Goal: Consume media (video, audio): Consume media (video, audio)

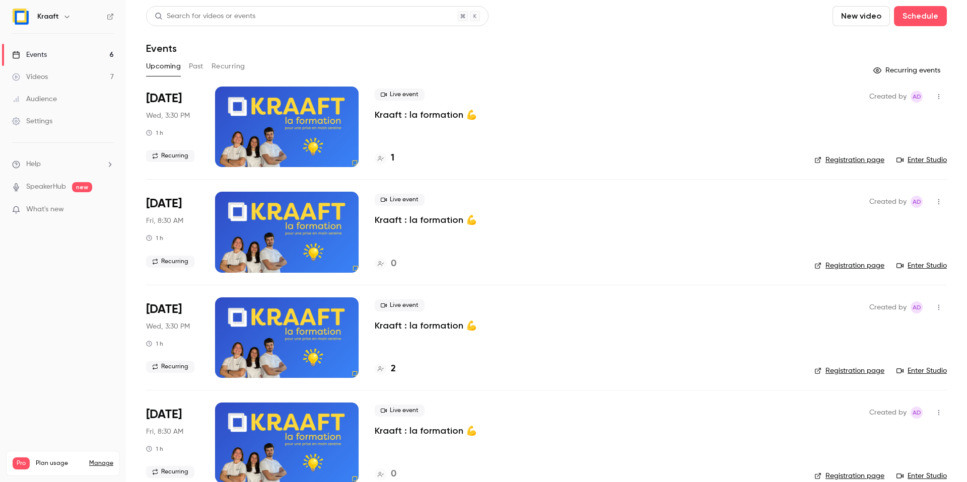
click at [204, 68] on div "Upcoming Past Recurring" at bounding box center [546, 66] width 801 height 16
click at [197, 68] on button "Past" at bounding box center [196, 66] width 15 height 16
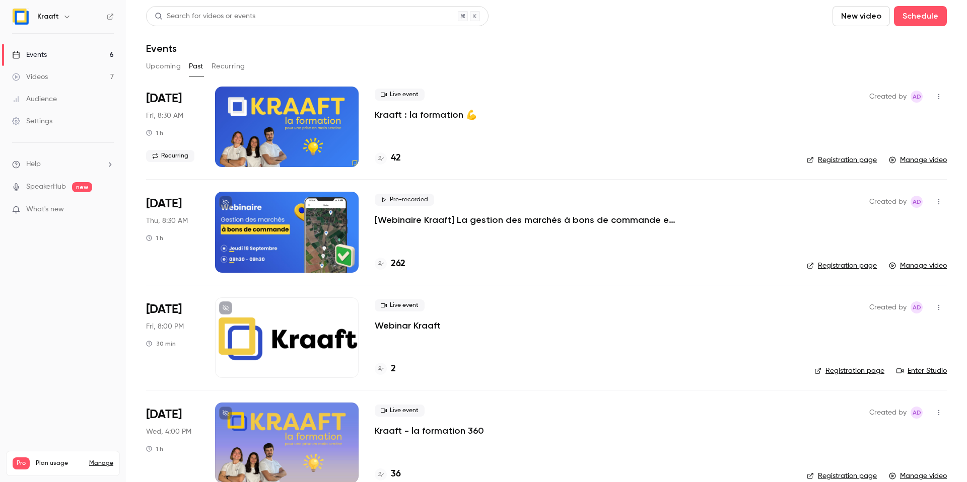
click at [434, 117] on p "Kraaft : la formation 💪" at bounding box center [426, 115] width 102 height 12
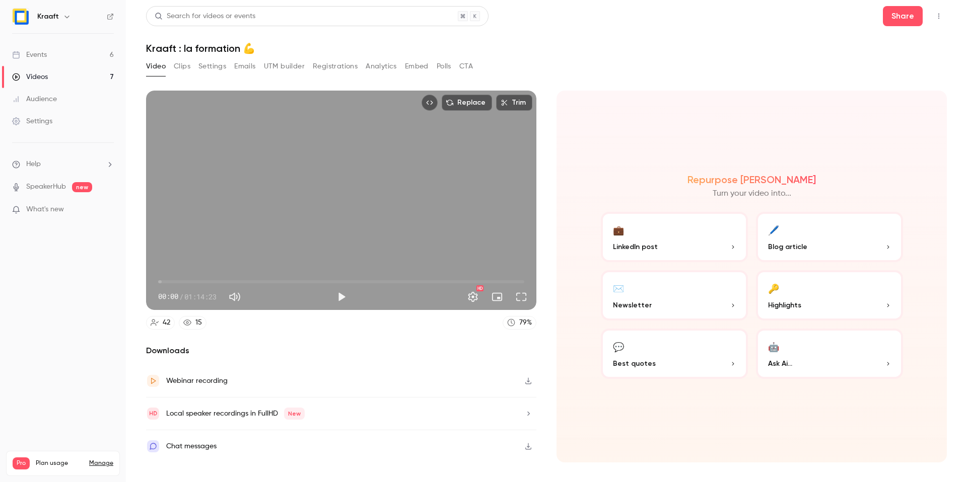
click at [272, 69] on button "UTM builder" at bounding box center [284, 66] width 41 height 16
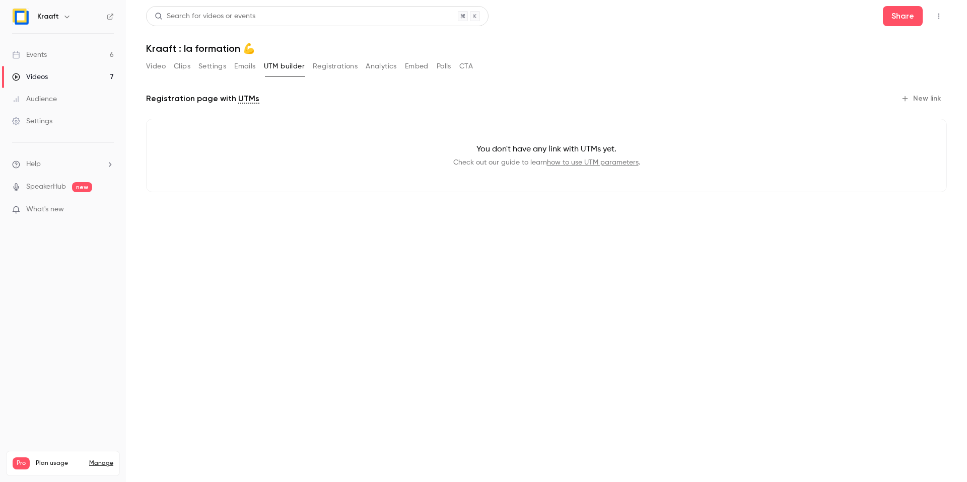
click at [242, 68] on button "Emails" at bounding box center [244, 66] width 21 height 16
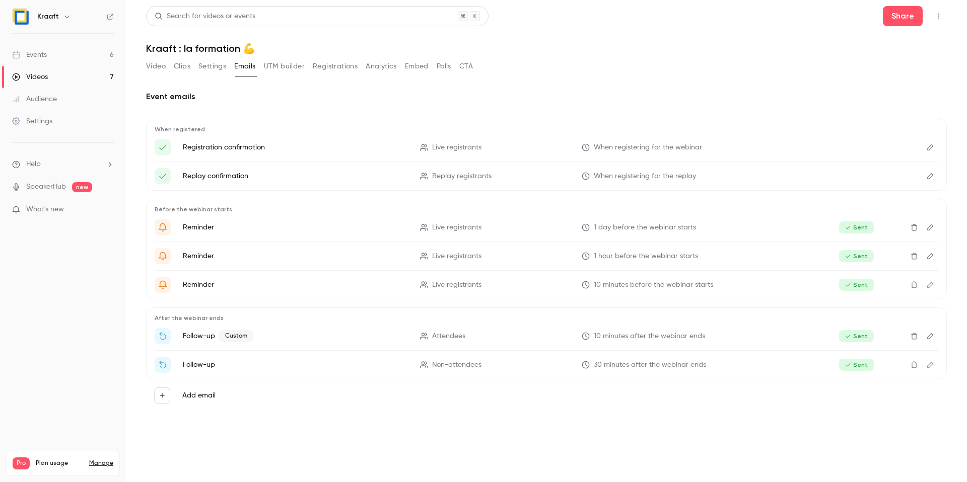
click at [347, 68] on button "Registrations" at bounding box center [335, 66] width 45 height 16
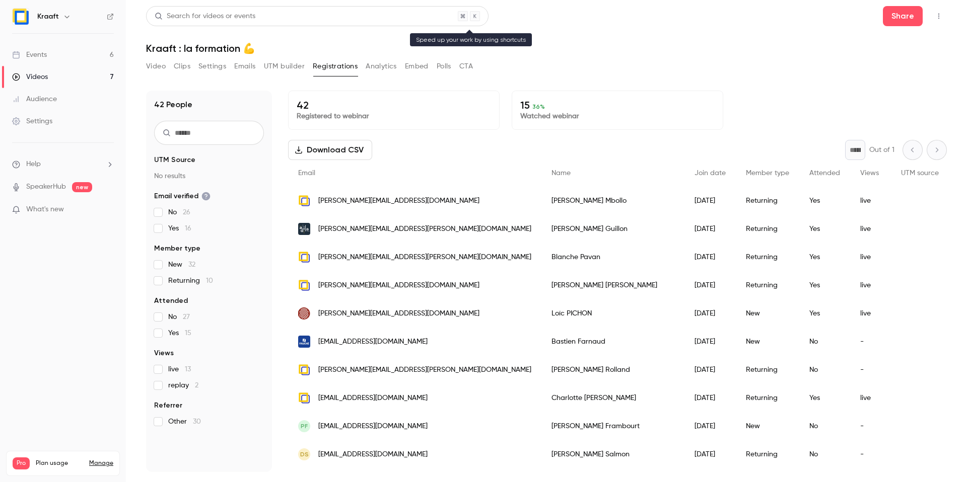
click at [193, 18] on div "Search for videos or events" at bounding box center [205, 16] width 101 height 11
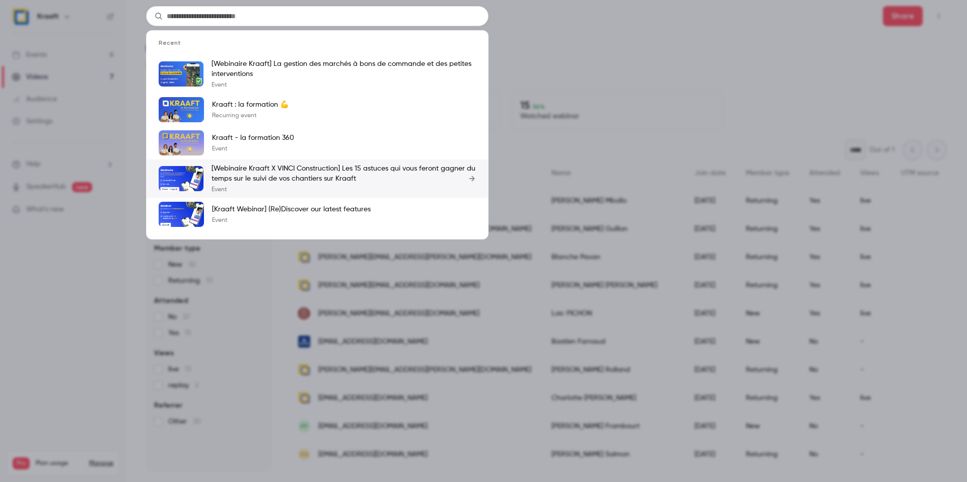
click at [169, 266] on div "Recent [Webinaire Kraaft] La gestion des marchés à bons de commande et des peti…" at bounding box center [483, 241] width 967 height 482
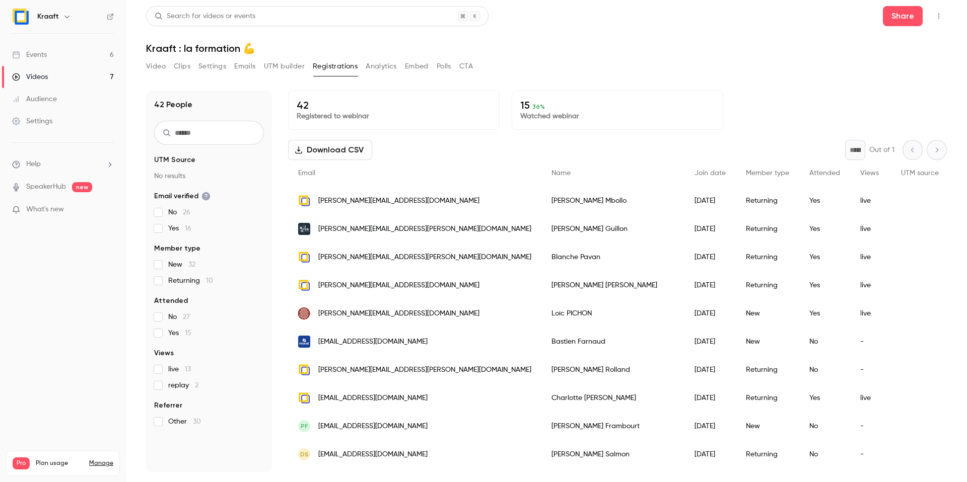
click at [198, 137] on input "text" at bounding box center [209, 133] width 110 height 24
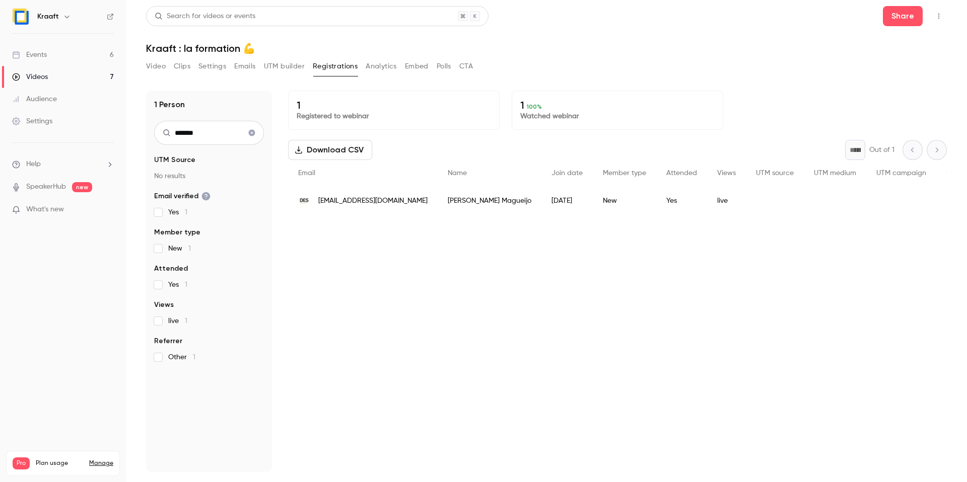
type input "*******"
click at [405, 202] on div "[EMAIL_ADDRESS][DOMAIN_NAME]" at bounding box center [363, 201] width 150 height 28
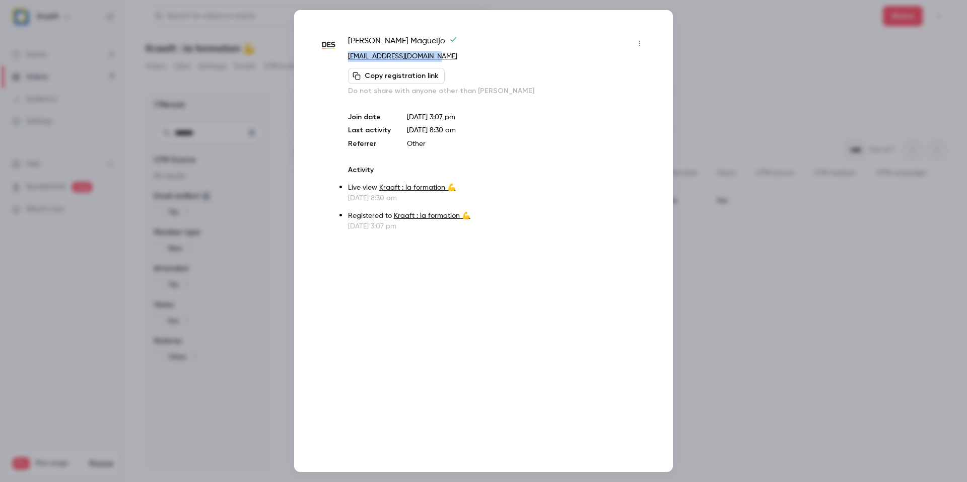
drag, startPoint x: 440, startPoint y: 55, endPoint x: 345, endPoint y: 59, distance: 95.3
click at [345, 59] on div "[PERSON_NAME] [EMAIL_ADDRESS][DOMAIN_NAME] Copy registration link Do not share …" at bounding box center [483, 133] width 328 height 196
copy link "[EMAIL_ADDRESS][DOMAIN_NAME]"
click at [269, 62] on div at bounding box center [483, 241] width 967 height 482
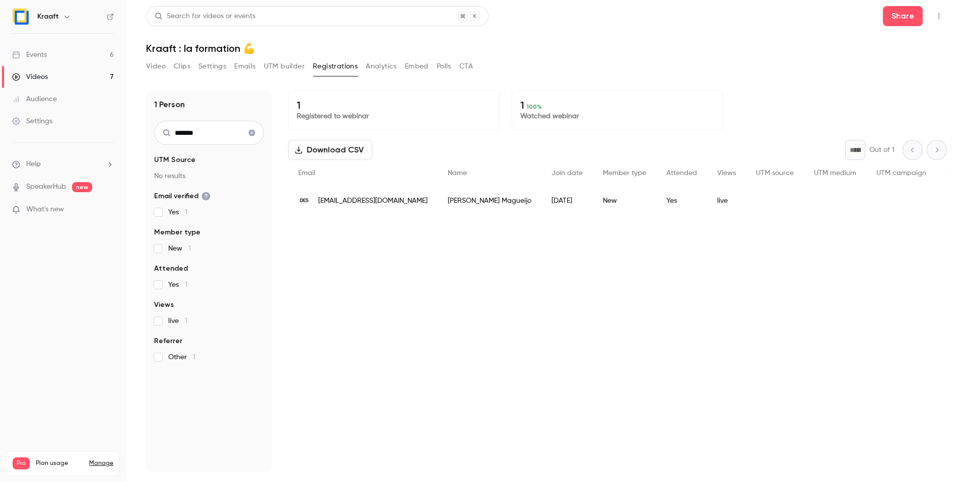
click at [247, 135] on button "Clear search" at bounding box center [252, 133] width 16 height 16
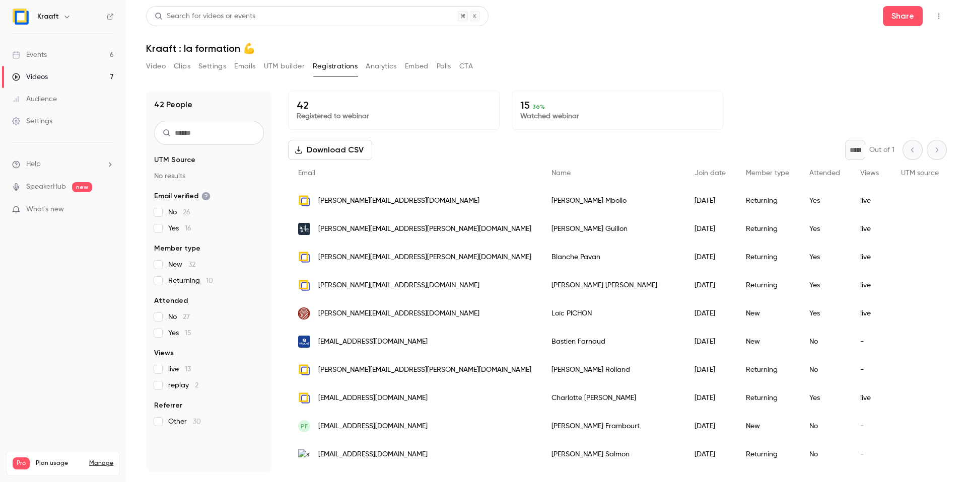
click at [242, 136] on input "text" at bounding box center [209, 133] width 110 height 24
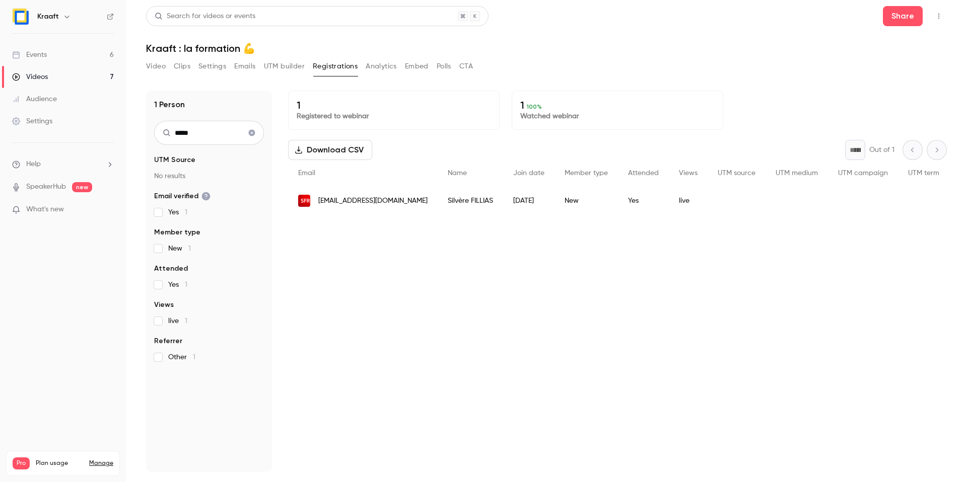
click at [384, 200] on div "[EMAIL_ADDRESS][DOMAIN_NAME]" at bounding box center [363, 201] width 150 height 28
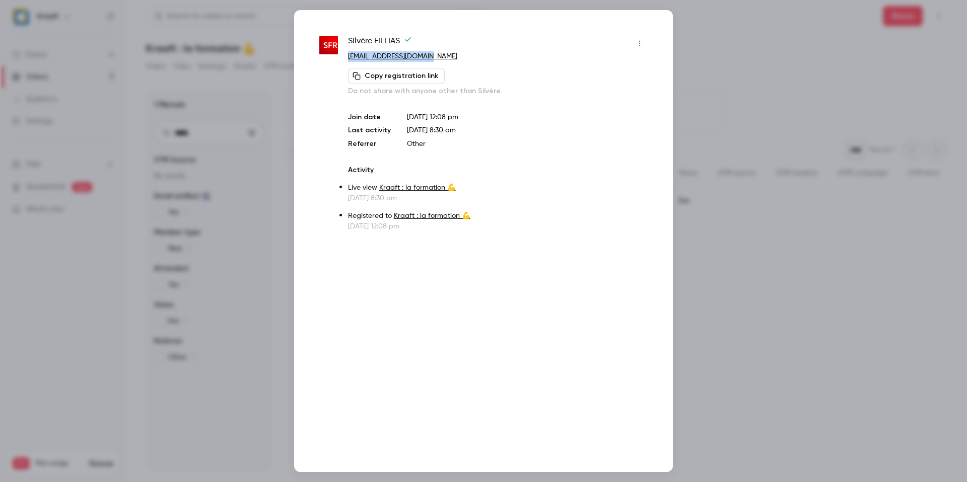
drag, startPoint x: 414, startPoint y: 55, endPoint x: 345, endPoint y: 58, distance: 69.6
click at [345, 58] on div "Silvère FILLIAS [EMAIL_ADDRESS][DOMAIN_NAME] Copy registration link Do not shar…" at bounding box center [483, 133] width 328 height 196
copy link "[EMAIL_ADDRESS][DOMAIN_NAME]"
click at [216, 66] on div at bounding box center [483, 241] width 967 height 482
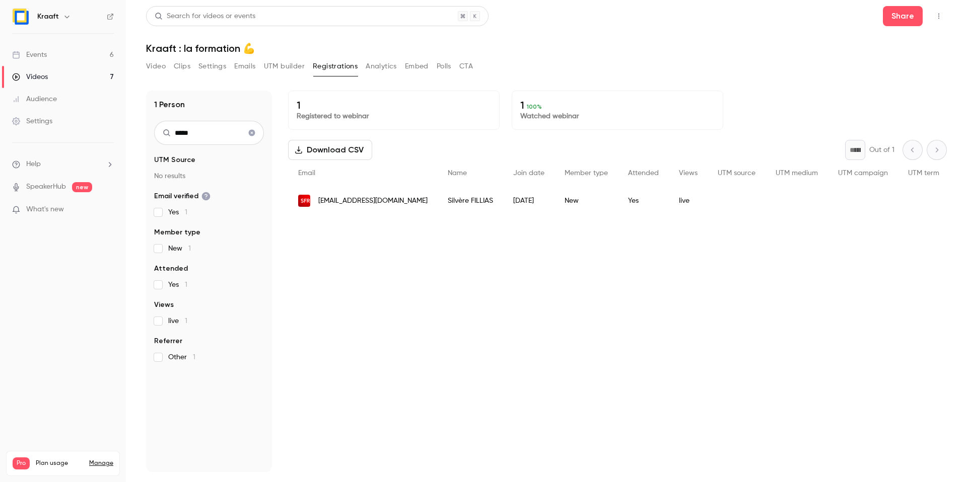
drag, startPoint x: 204, startPoint y: 132, endPoint x: 166, endPoint y: 124, distance: 39.1
click at [166, 124] on div "*****" at bounding box center [209, 133] width 110 height 24
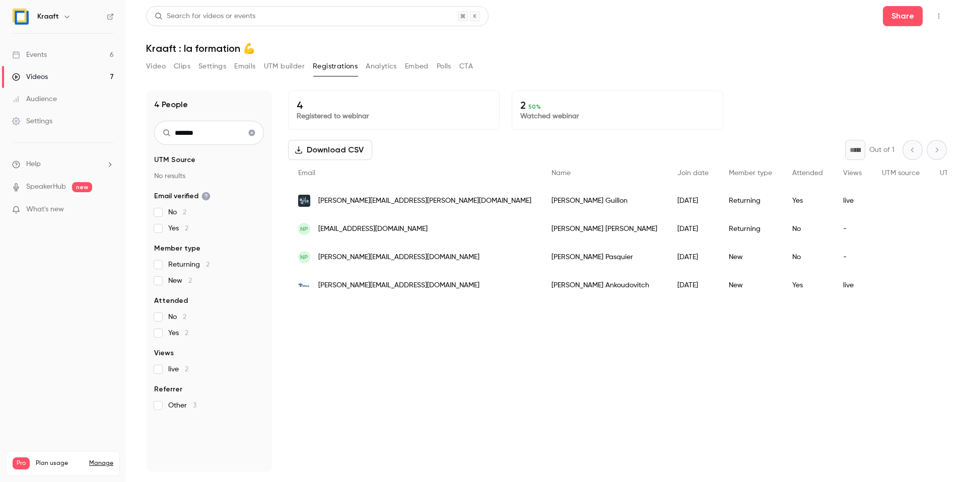
type input "*******"
click at [253, 133] on icon "Clear search" at bounding box center [252, 133] width 7 height 7
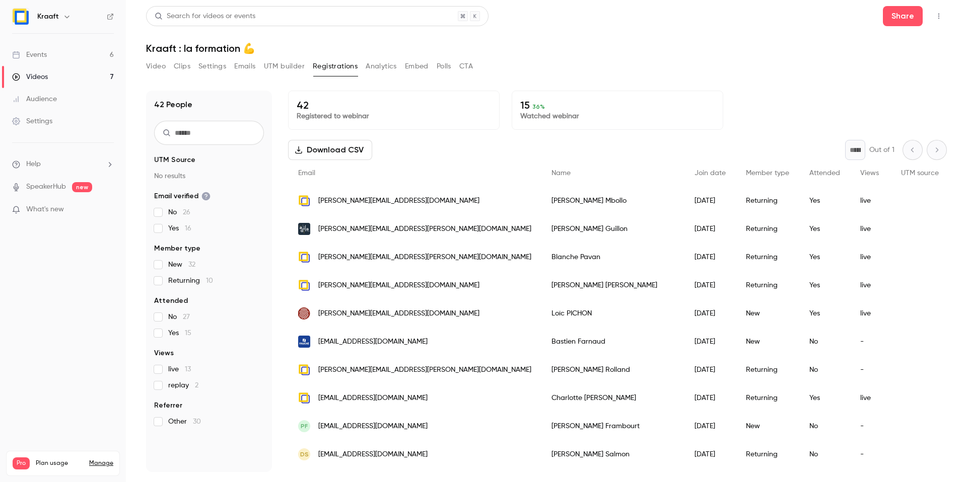
click at [171, 333] on span "Yes 15" at bounding box center [179, 333] width 23 height 10
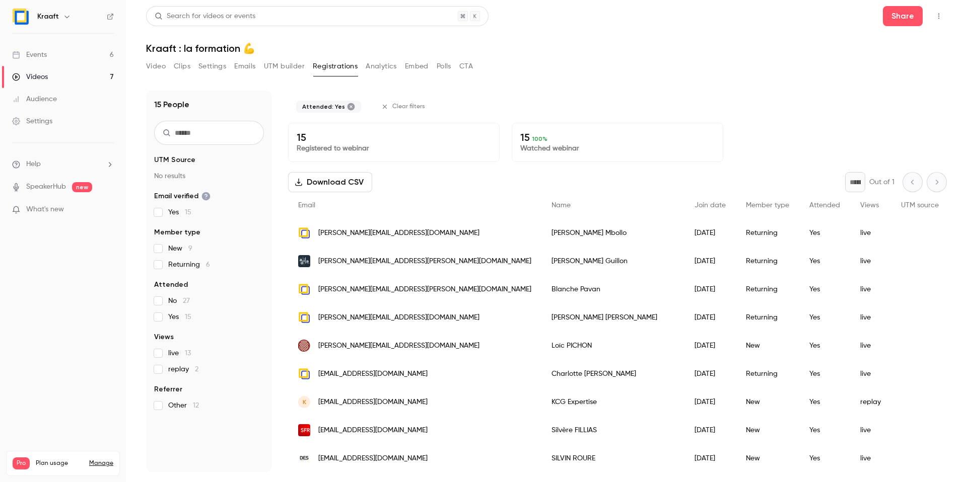
click at [385, 67] on button "Analytics" at bounding box center [381, 66] width 31 height 16
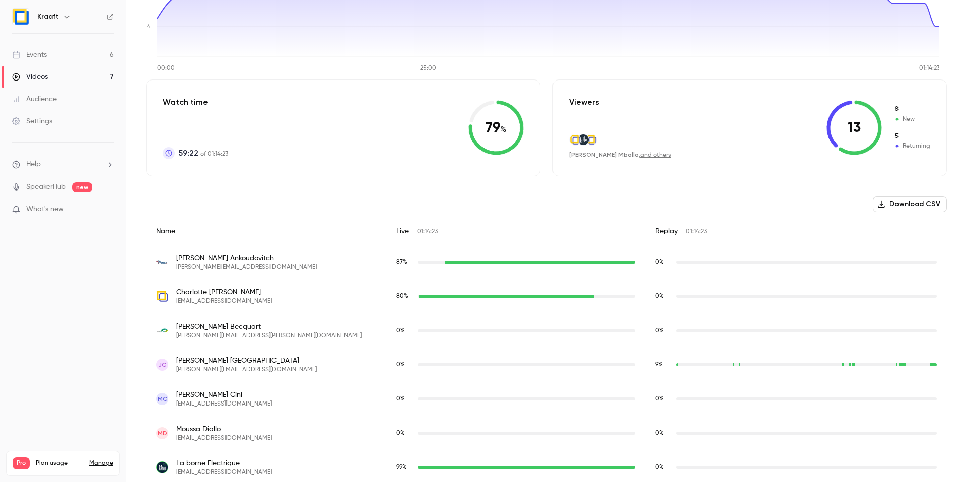
scroll to position [218, 0]
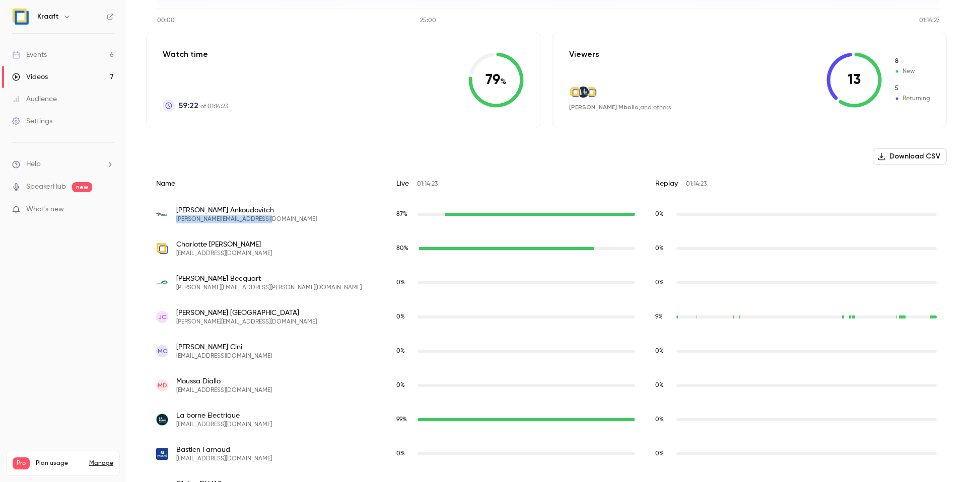
drag, startPoint x: 264, startPoint y: 221, endPoint x: 174, endPoint y: 219, distance: 90.2
click at [174, 219] on div "[PERSON_NAME] [PERSON_NAME][EMAIL_ADDRESS][DOMAIN_NAME]" at bounding box center [266, 214] width 220 height 18
copy span "[PERSON_NAME][EMAIL_ADDRESS][DOMAIN_NAME]"
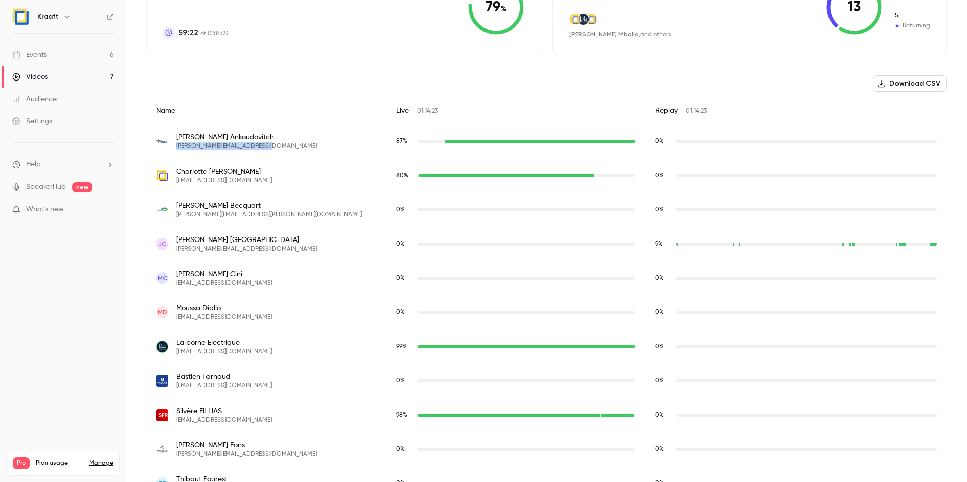
scroll to position [0, 0]
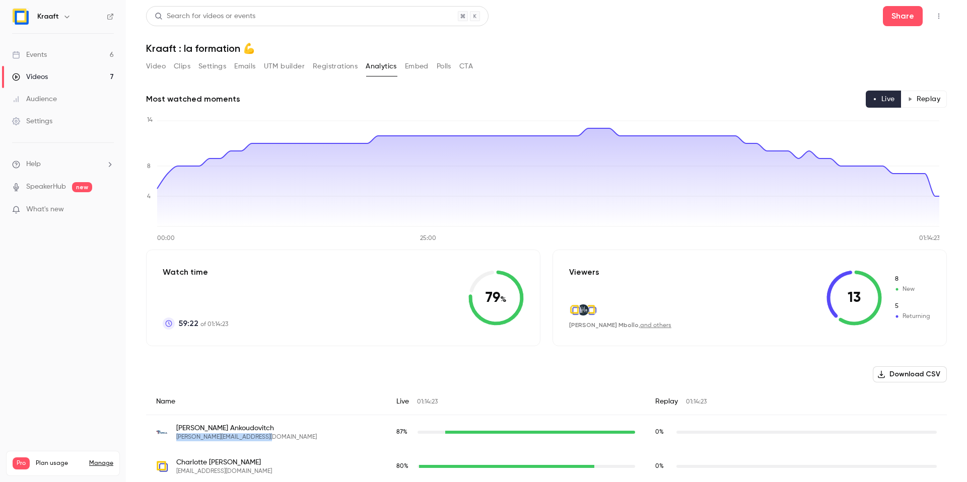
click at [356, 61] on button "Registrations" at bounding box center [335, 66] width 45 height 16
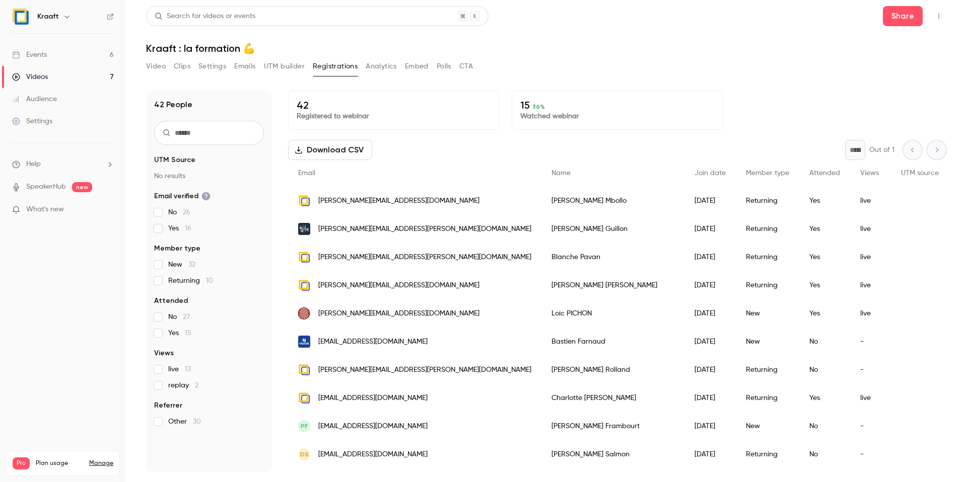
drag, startPoint x: 228, startPoint y: 137, endPoint x: 225, endPoint y: 132, distance: 6.1
click at [227, 137] on input "text" at bounding box center [209, 133] width 110 height 24
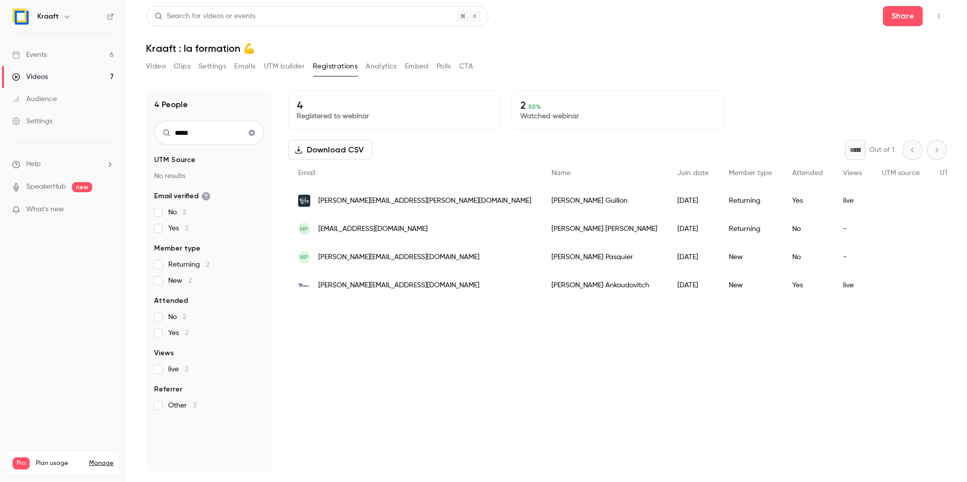
type input "*****"
click at [387, 200] on span "[PERSON_NAME][EMAIL_ADDRESS][PERSON_NAME][DOMAIN_NAME]" at bounding box center [424, 201] width 213 height 11
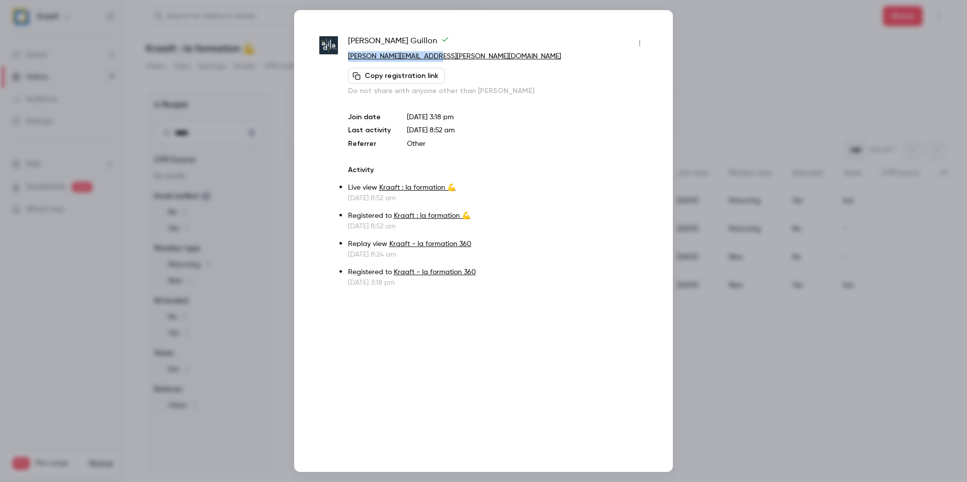
drag, startPoint x: 436, startPoint y: 53, endPoint x: 346, endPoint y: 59, distance: 89.8
click at [346, 59] on div "[PERSON_NAME] [PERSON_NAME][EMAIL_ADDRESS][DOMAIN_NAME] Copy registration link …" at bounding box center [483, 161] width 328 height 253
copy link "[PERSON_NAME][EMAIL_ADDRESS][PERSON_NAME][DOMAIN_NAME]"
click at [214, 46] on div at bounding box center [483, 241] width 967 height 482
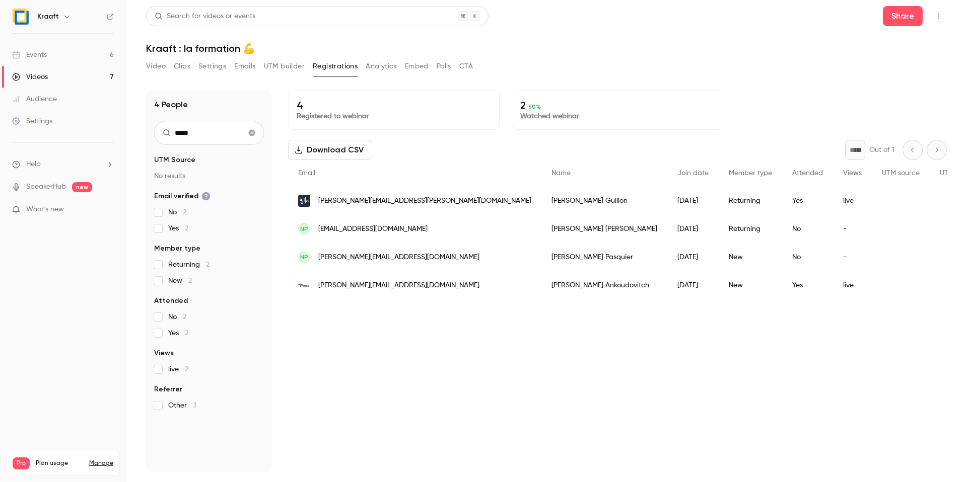
click at [255, 132] on icon "Clear search" at bounding box center [252, 132] width 8 height 7
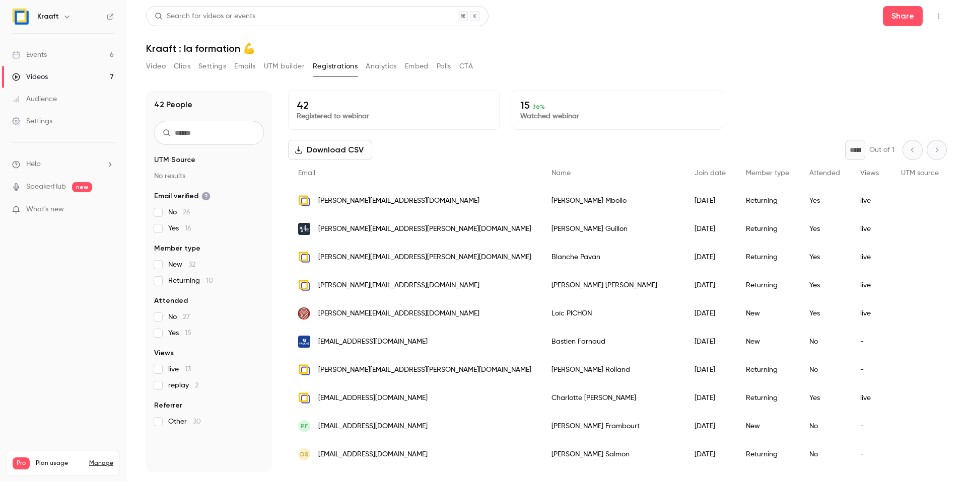
click at [149, 65] on button "Video" at bounding box center [156, 66] width 20 height 16
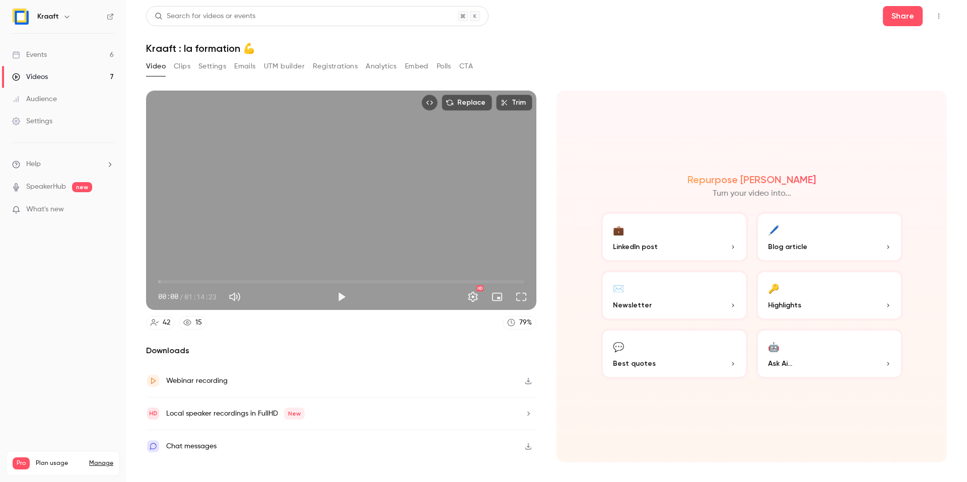
click at [319, 300] on div "00:00 / 01:14:23" at bounding box center [244, 297] width 173 height 16
click at [336, 296] on button "Play" at bounding box center [341, 297] width 20 height 20
click at [334, 280] on span "35:48" at bounding box center [341, 282] width 366 height 16
click at [445, 282] on span "35:52" at bounding box center [341, 282] width 366 height 16
click at [340, 297] on button "Pause" at bounding box center [341, 297] width 20 height 20
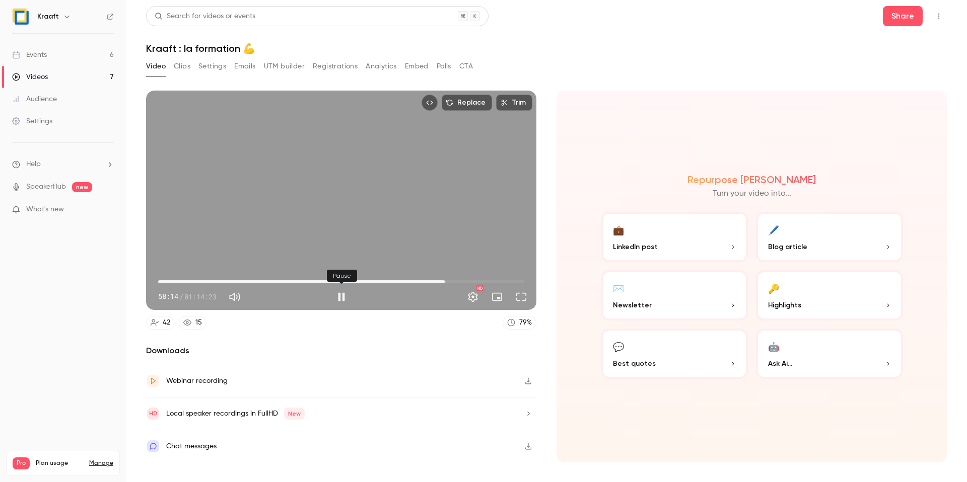
type input "******"
click at [388, 62] on button "Analytics" at bounding box center [381, 66] width 31 height 16
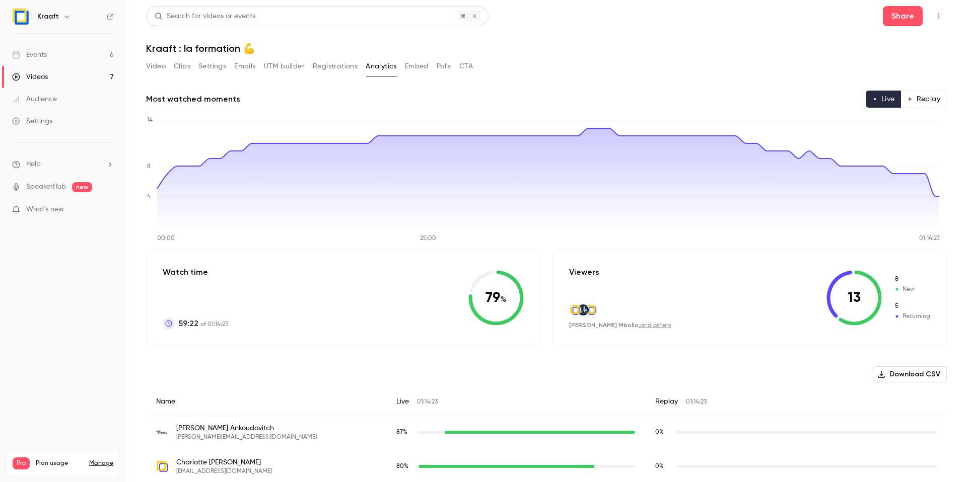
click at [162, 68] on button "Video" at bounding box center [156, 66] width 20 height 16
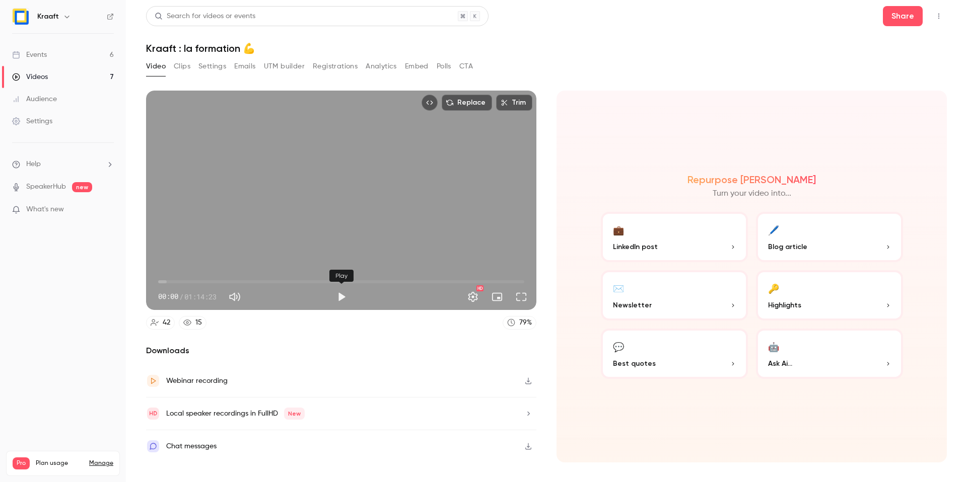
click at [338, 302] on button "Play" at bounding box center [341, 297] width 20 height 20
click at [464, 282] on span "00:00" at bounding box center [341, 282] width 366 height 16
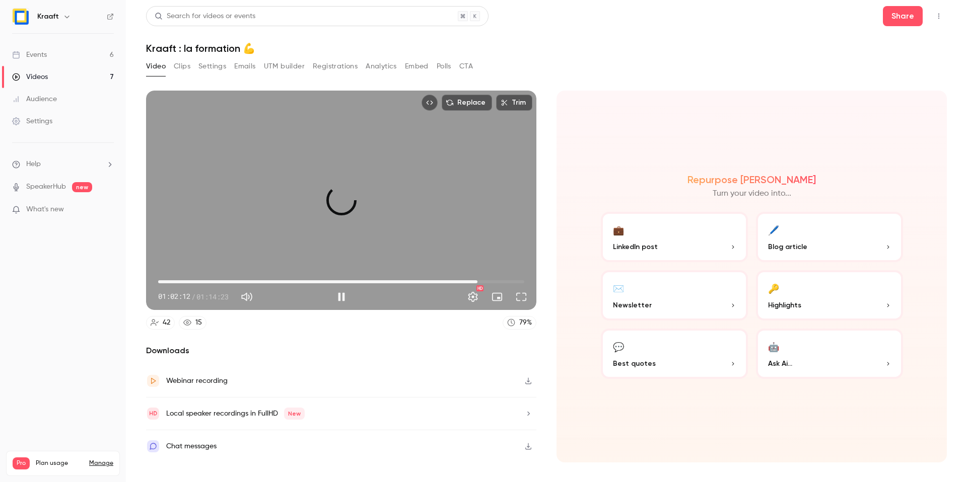
click at [478, 280] on span "01:04:52" at bounding box center [341, 282] width 366 height 16
click at [490, 280] on span "01:05:04" at bounding box center [341, 282] width 366 height 16
type input "******"
type input "**"
type input "******"
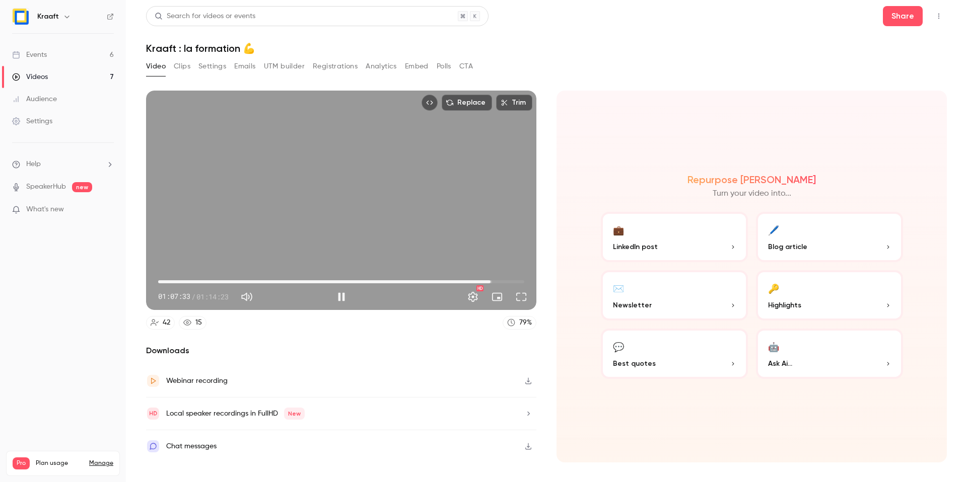
type input "**"
type input "****"
type input "**"
type input "****"
type input "**"
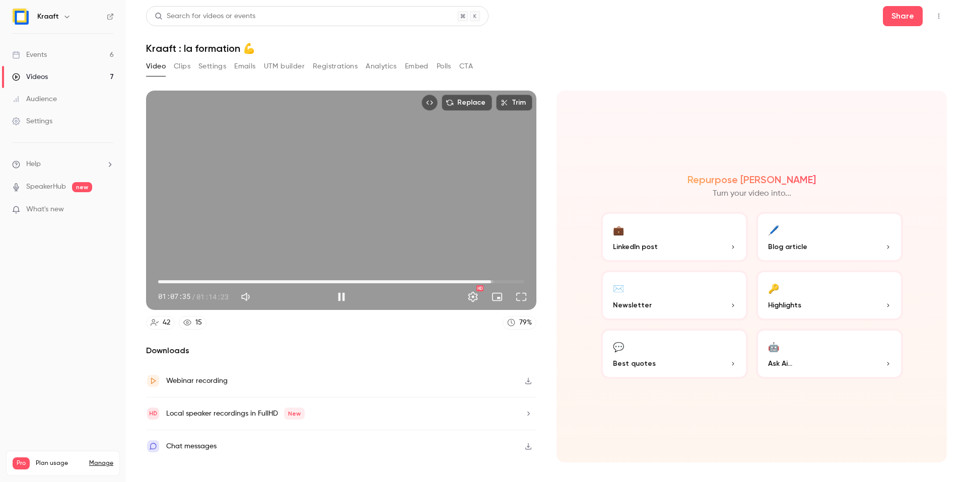
click at [280, 298] on span at bounding box center [281, 297] width 45 height 15
click at [501, 281] on span "01:07:57" at bounding box center [341, 282] width 366 height 16
click at [498, 282] on span "01:08:57" at bounding box center [497, 281] width 3 height 3
click at [495, 283] on span "01:08:27" at bounding box center [495, 281] width 3 height 3
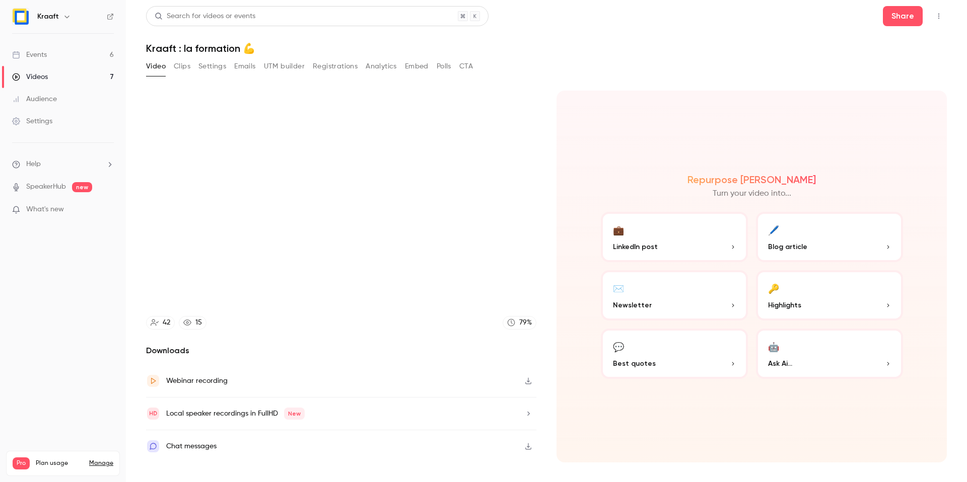
click at [558, 123] on div "Repurpose Ai Turn your video into... 💼 LinkedIn post 🖊️ Blog article ✉️ Newslet…" at bounding box center [751, 277] width 390 height 372
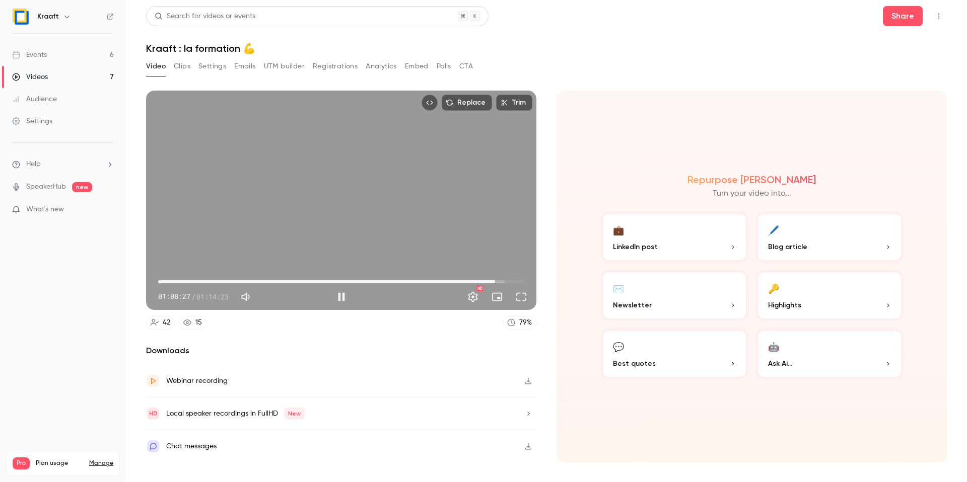
click at [496, 283] on span "01:08:27" at bounding box center [495, 281] width 3 height 3
click at [497, 282] on span "01:08:33" at bounding box center [495, 281] width 3 height 3
click at [517, 295] on button "Full screen" at bounding box center [521, 297] width 20 height 20
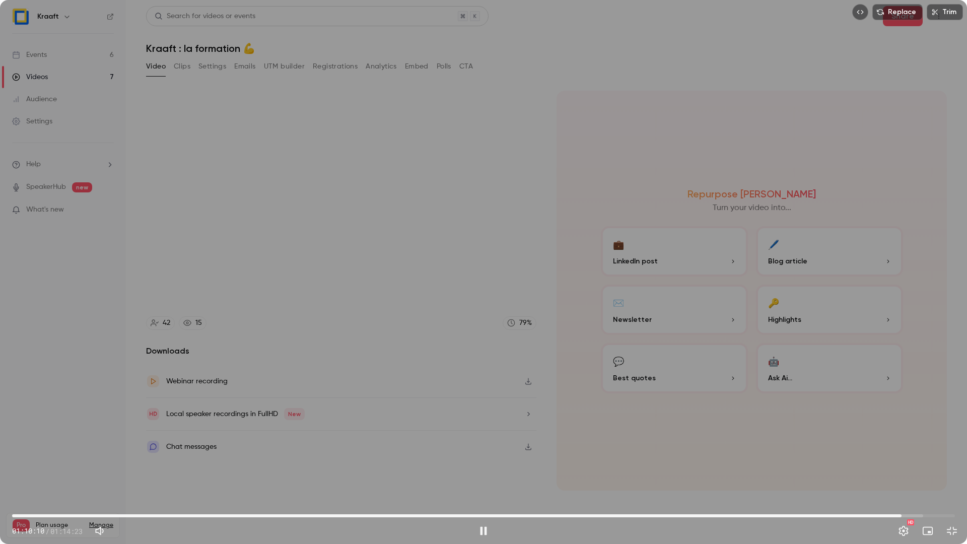
click at [913, 482] on span "01:10:10" at bounding box center [483, 516] width 943 height 16
click at [478, 482] on button "Pause" at bounding box center [483, 531] width 20 height 20
type input "******"
click at [952, 482] on button "Exit full screen" at bounding box center [952, 531] width 20 height 20
